Goal: Task Accomplishment & Management: Use online tool/utility

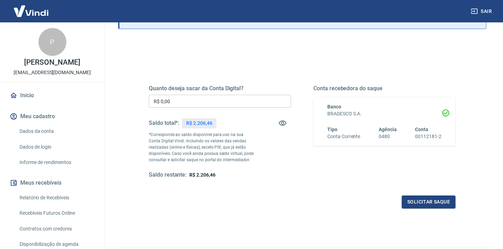
scroll to position [44, 0]
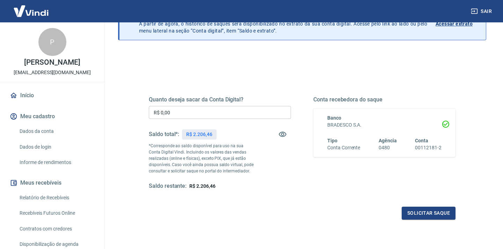
click at [202, 111] on input "R$ 0,00" at bounding box center [220, 112] width 142 height 13
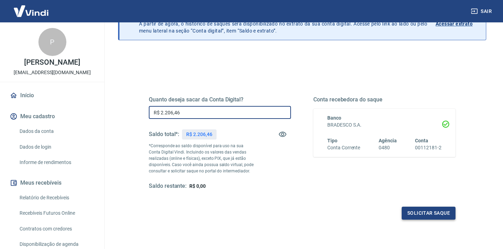
type input "R$ 2.206,46"
click at [437, 211] on button "Solicitar saque" at bounding box center [429, 213] width 54 height 13
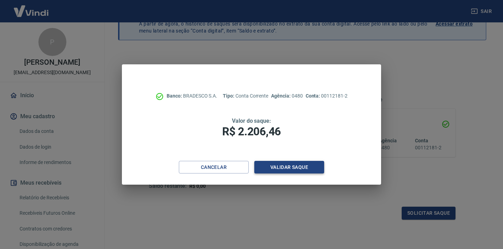
click at [279, 169] on button "Validar saque" at bounding box center [289, 167] width 70 height 13
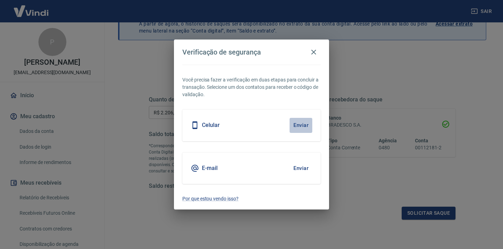
click at [298, 126] on button "Enviar" at bounding box center [301, 125] width 23 height 15
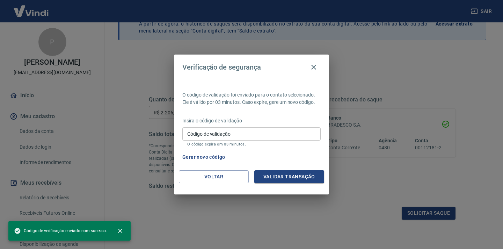
click at [258, 133] on input "Código de validação" at bounding box center [251, 133] width 138 height 13
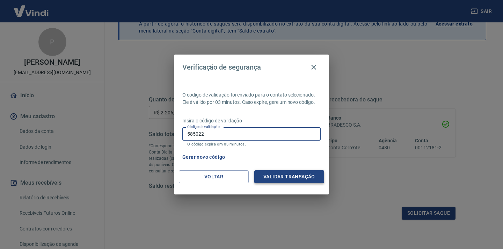
type input "585022"
click at [302, 178] on button "Validar transação" at bounding box center [289, 176] width 70 height 13
